Goal: Check status: Check status

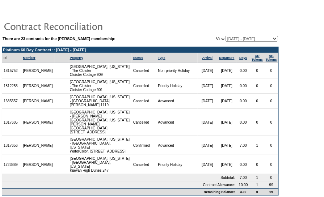
click at [12, 72] on td "1815752" at bounding box center [11, 70] width 19 height 15
copy td "1815752"
click at [14, 88] on td "1812253" at bounding box center [11, 85] width 19 height 15
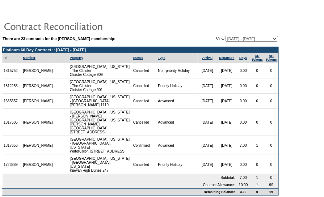
copy td "1812253"
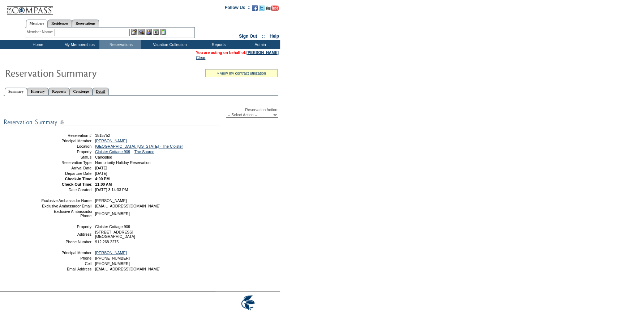
click at [109, 88] on link "Detail" at bounding box center [101, 92] width 17 height 8
